Goal: Information Seeking & Learning: Learn about a topic

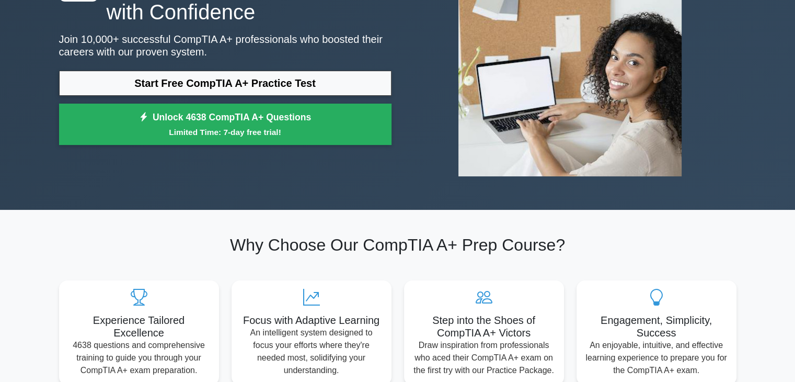
scroll to position [105, 0]
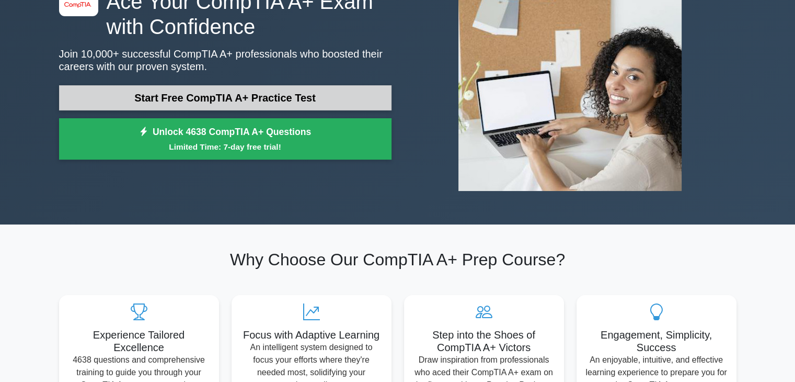
click at [197, 95] on link "Start Free CompTIA A+ Practice Test" at bounding box center [225, 97] width 333 height 25
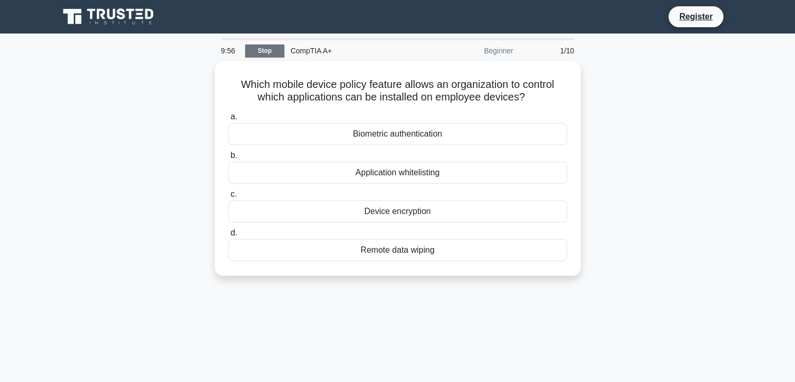
click at [273, 53] on link "Stop" at bounding box center [264, 50] width 39 height 13
